Goal: Information Seeking & Learning: Learn about a topic

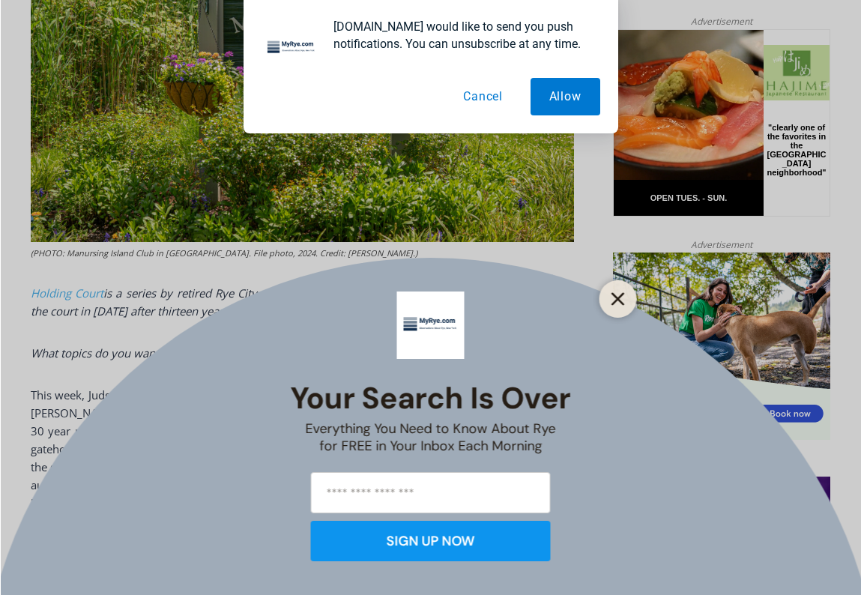
click at [615, 303] on icon "Close" at bounding box center [617, 298] width 13 height 13
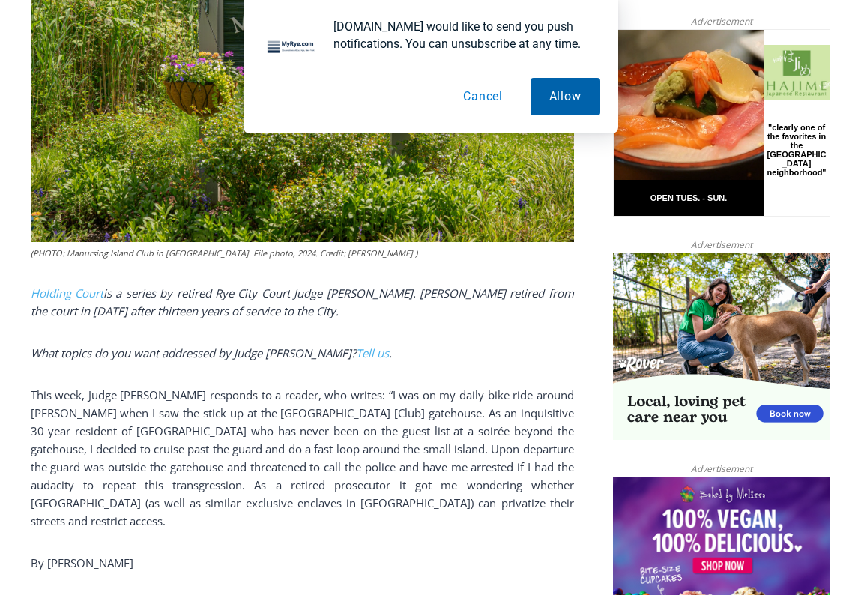
click at [551, 103] on button "Allow" at bounding box center [566, 96] width 70 height 37
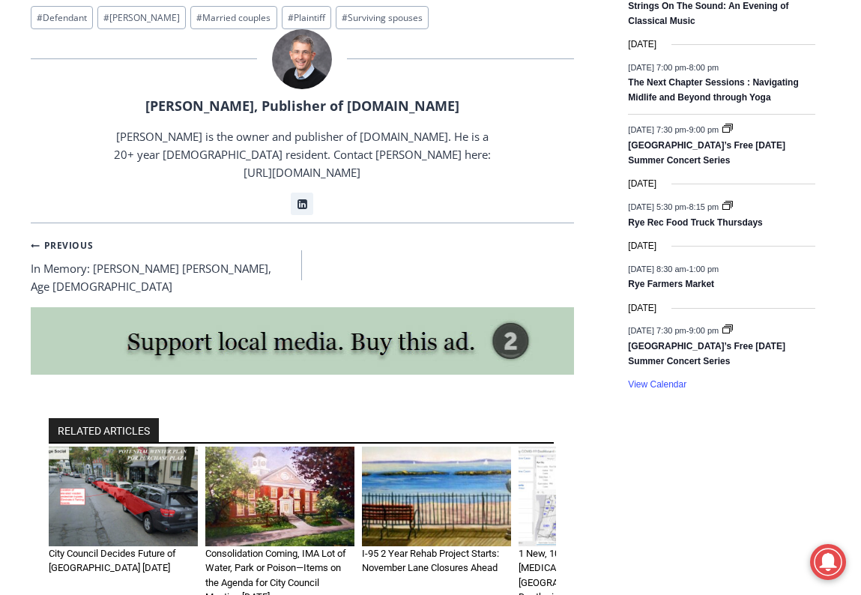
scroll to position [2450, 0]
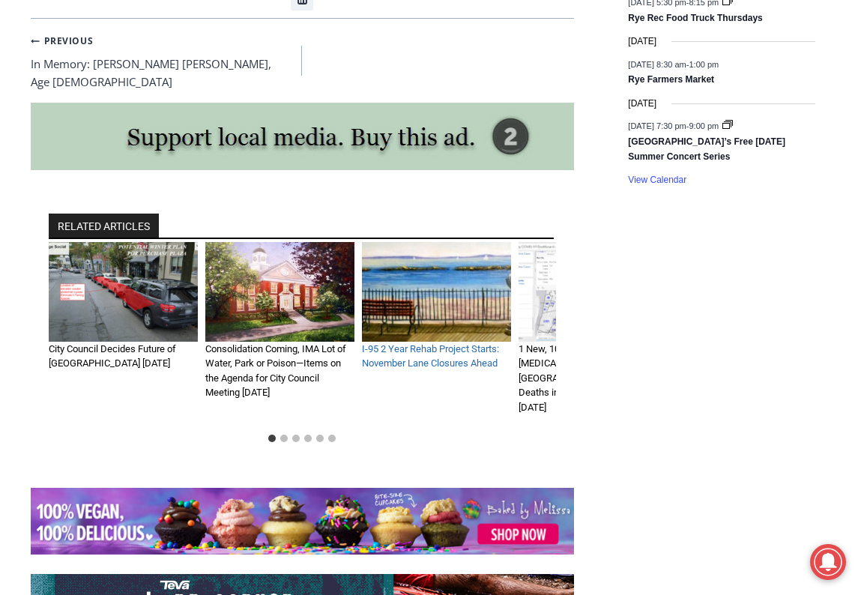
click at [439, 343] on link "I-95 2 Year Rehab Project Starts: November Lane Closures Ahead" at bounding box center [430, 356] width 137 height 26
